Goal: Find specific page/section: Find specific page/section

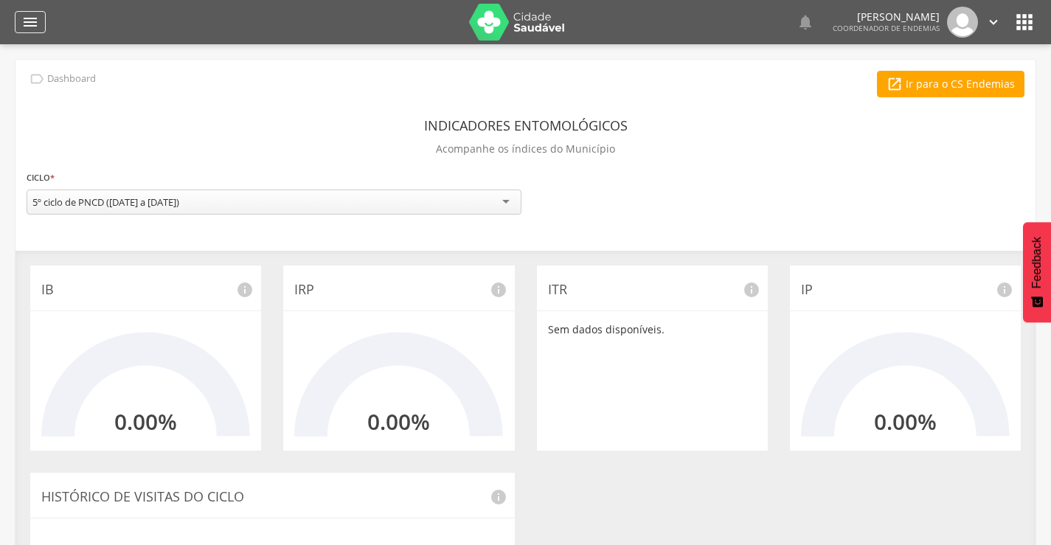
click at [34, 29] on icon "" at bounding box center [30, 22] width 18 height 18
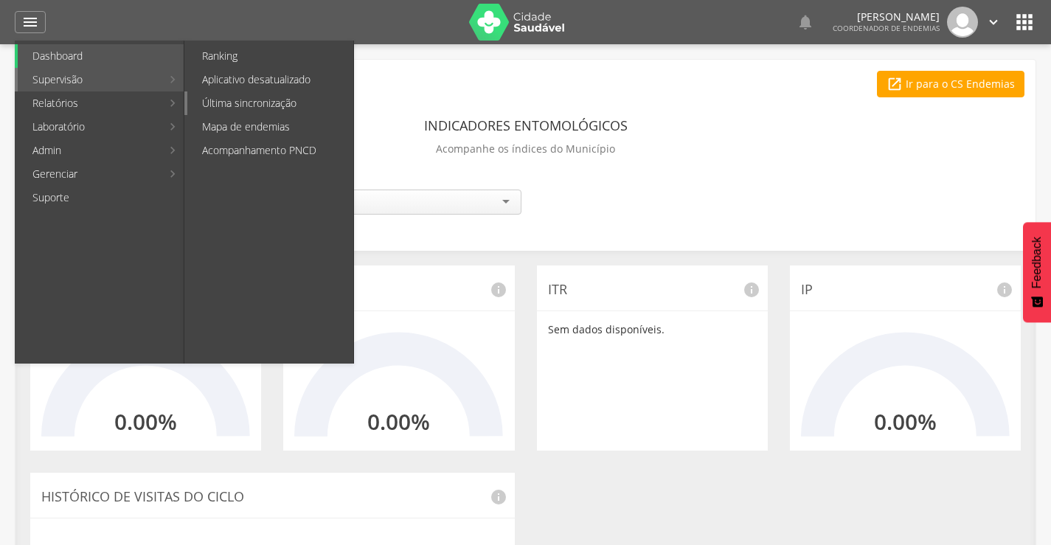
click at [295, 99] on link "Última sincronização" at bounding box center [270, 103] width 166 height 24
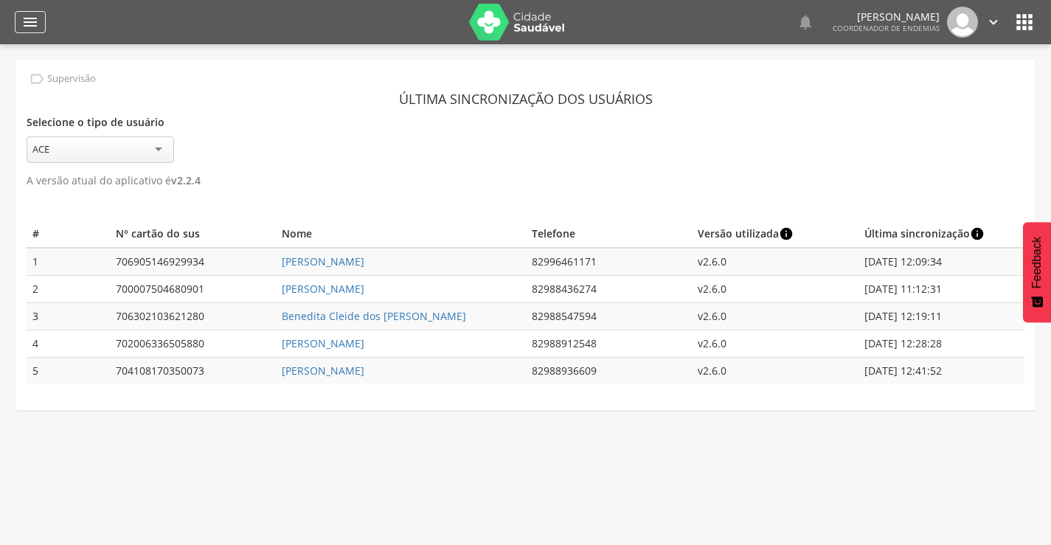
click at [26, 22] on icon "" at bounding box center [30, 22] width 18 height 18
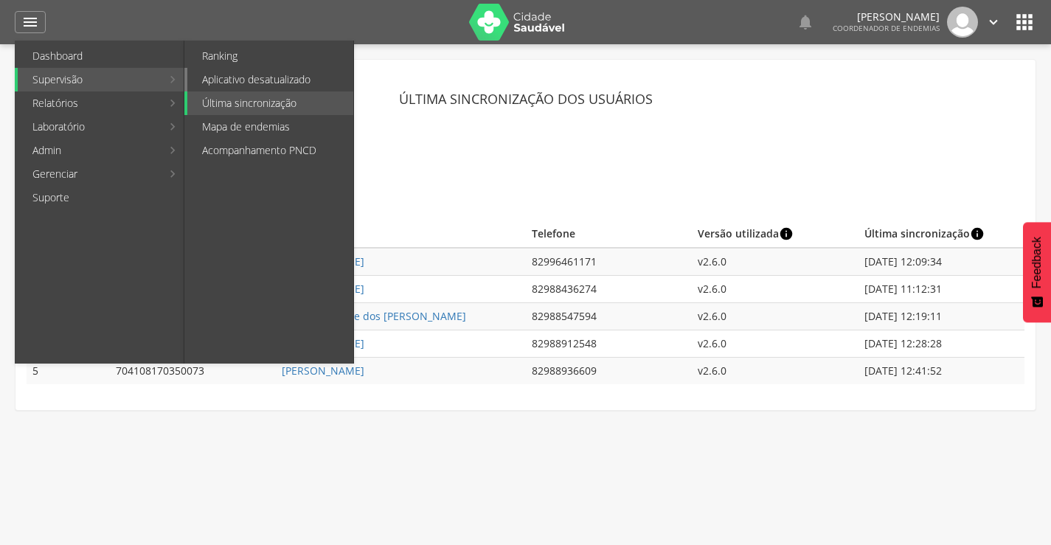
click at [270, 83] on link "Aplicativo desatualizado" at bounding box center [270, 80] width 166 height 24
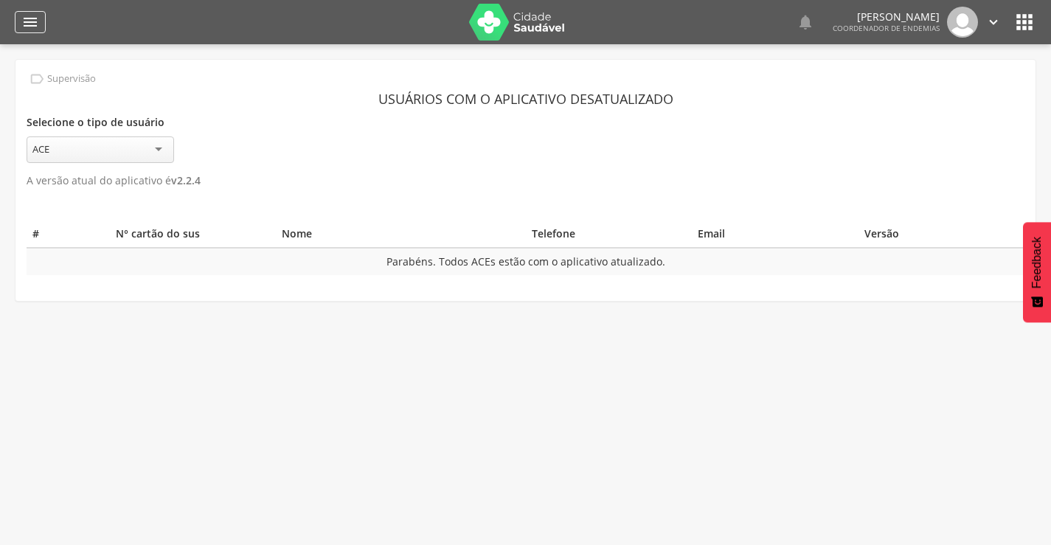
click at [33, 15] on icon "" at bounding box center [30, 22] width 18 height 18
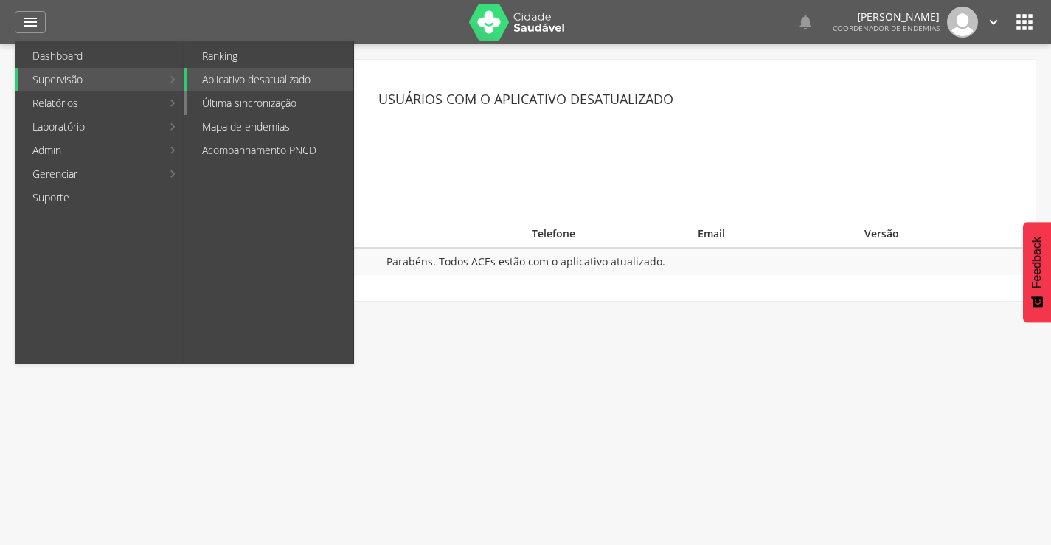
click at [285, 103] on link "Última sincronização" at bounding box center [270, 103] width 166 height 24
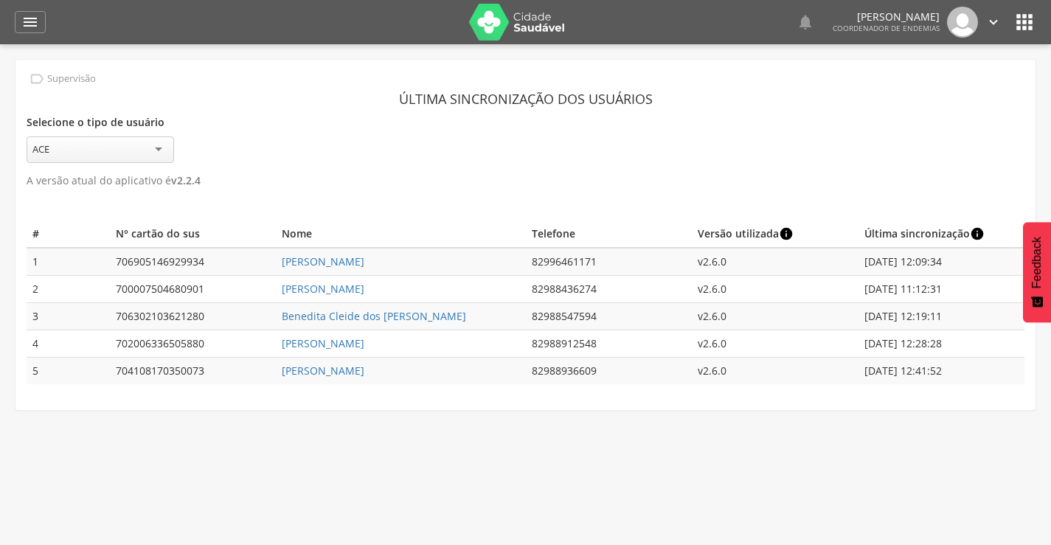
click at [999, 21] on icon "" at bounding box center [993, 22] width 16 height 16
click at [903, 80] on link "Sair" at bounding box center [942, 85] width 117 height 18
